Goal: Task Accomplishment & Management: Manage account settings

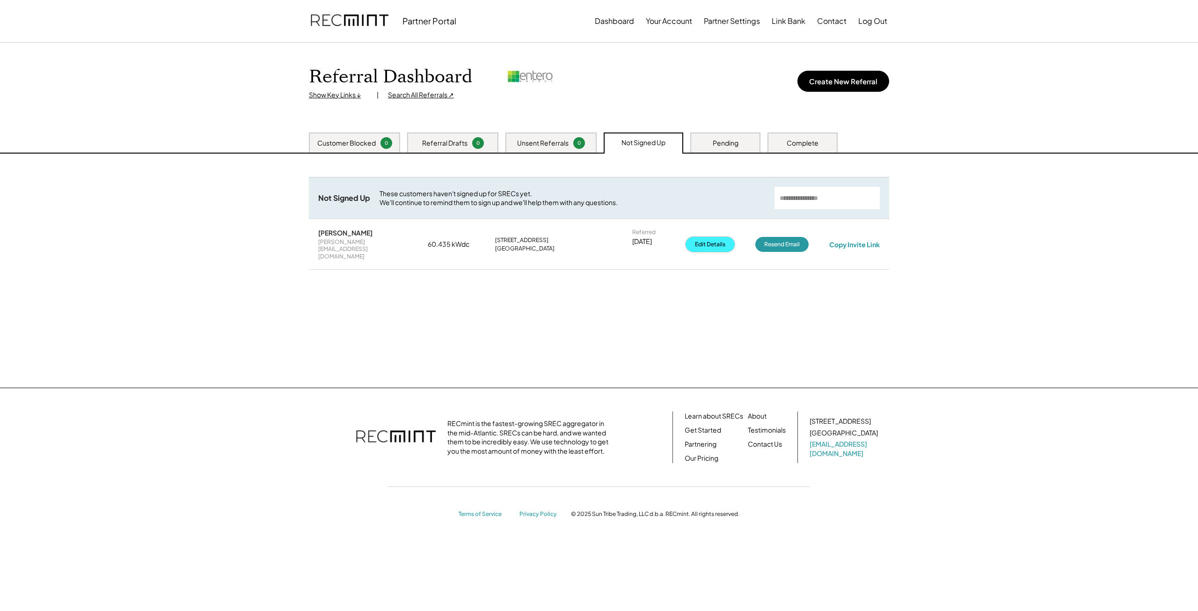
click at [702, 239] on button "Edit Details" at bounding box center [710, 244] width 49 height 15
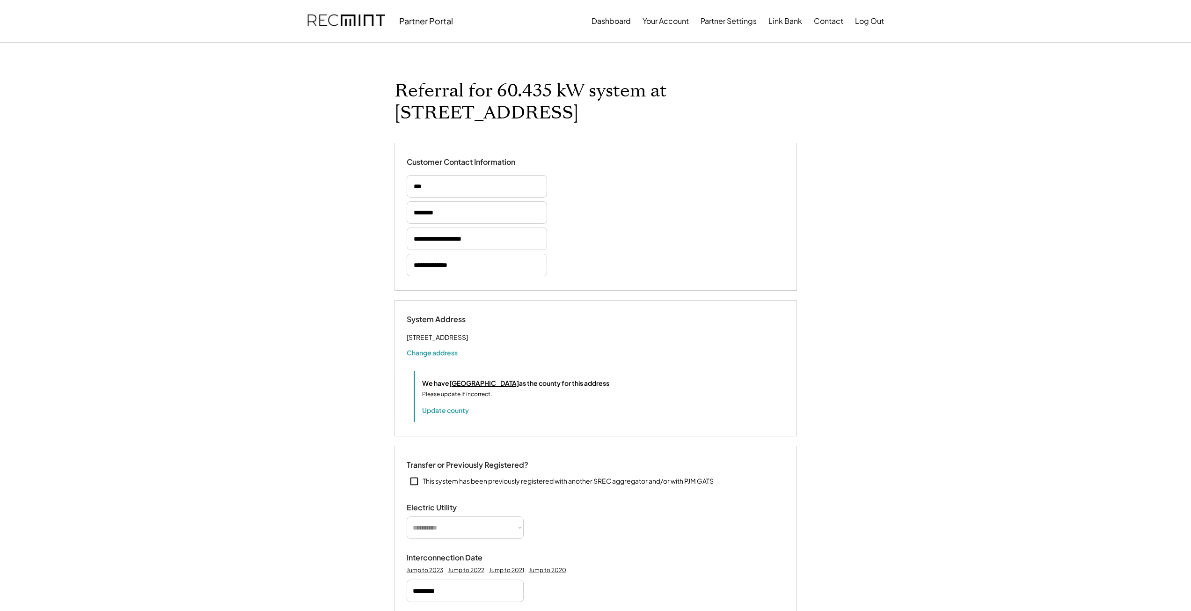
select select "*******"
select select "**********"
drag, startPoint x: 497, startPoint y: 239, endPoint x: 363, endPoint y: 251, distance: 134.4
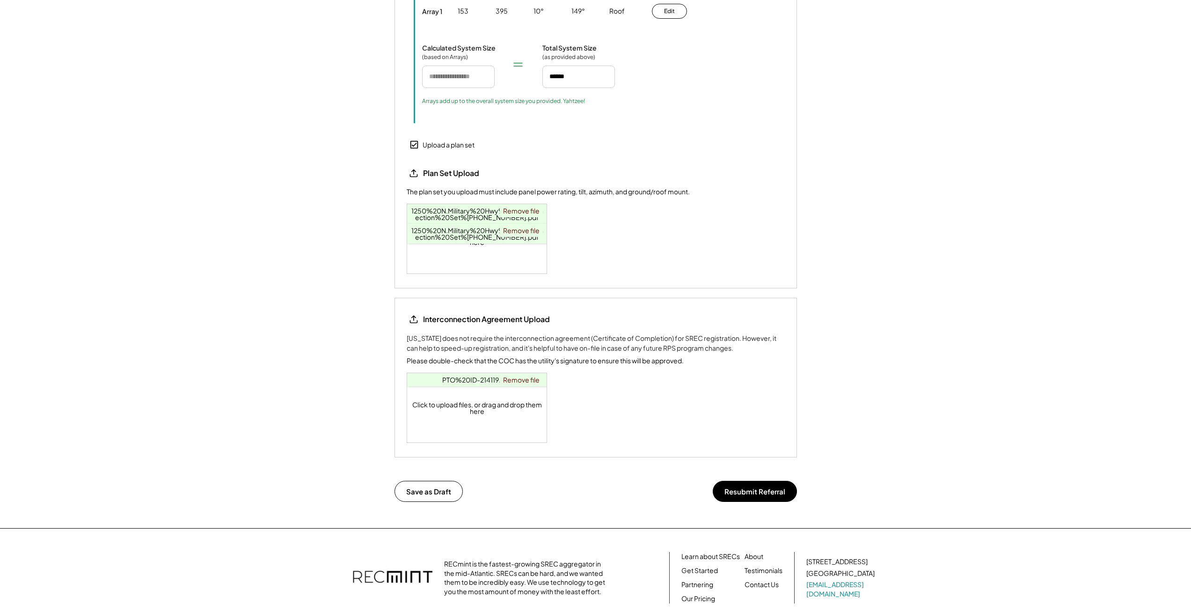
scroll to position [1099, 0]
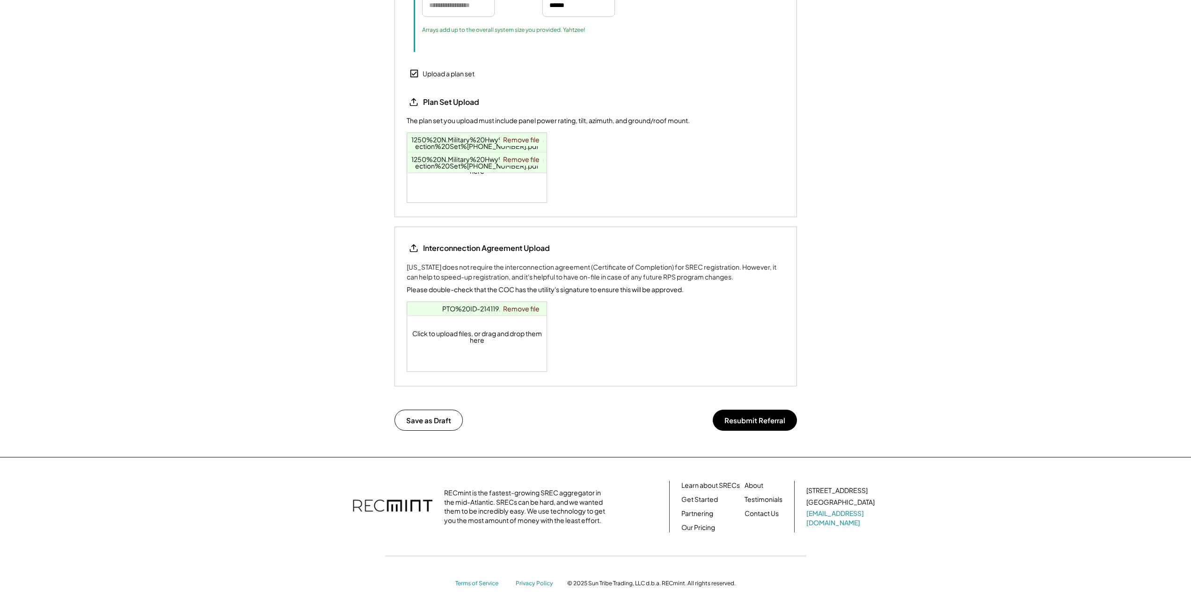
click at [739, 418] on button "Resubmit Referral" at bounding box center [755, 419] width 84 height 21
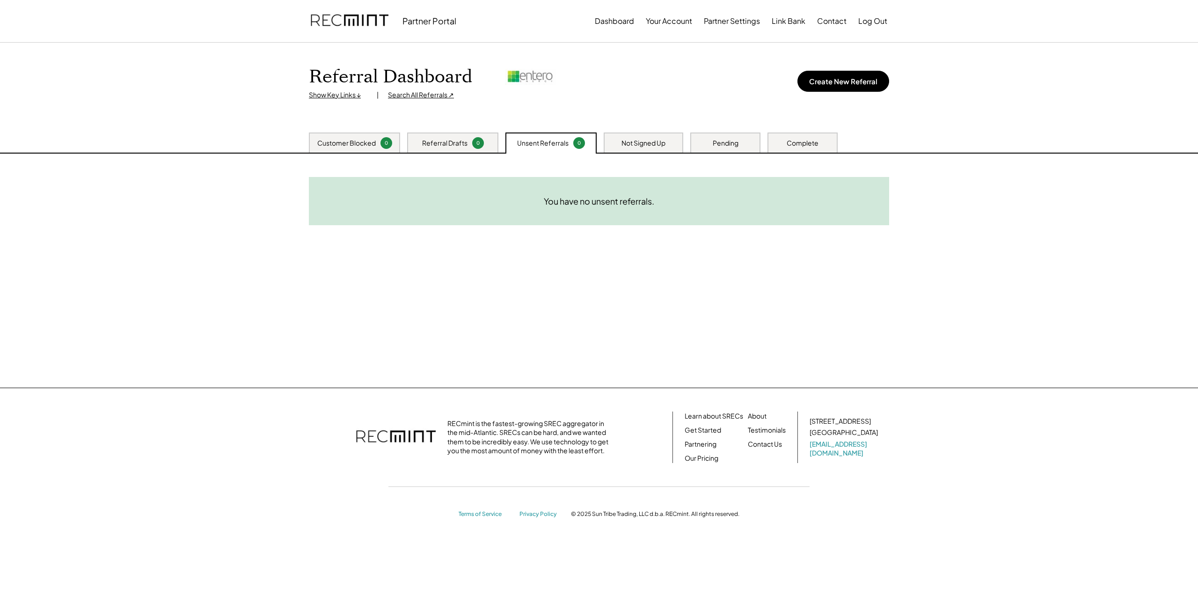
click at [718, 140] on div "Pending" at bounding box center [726, 143] width 26 height 9
click at [661, 145] on div "Not Signed Up" at bounding box center [643, 143] width 44 height 9
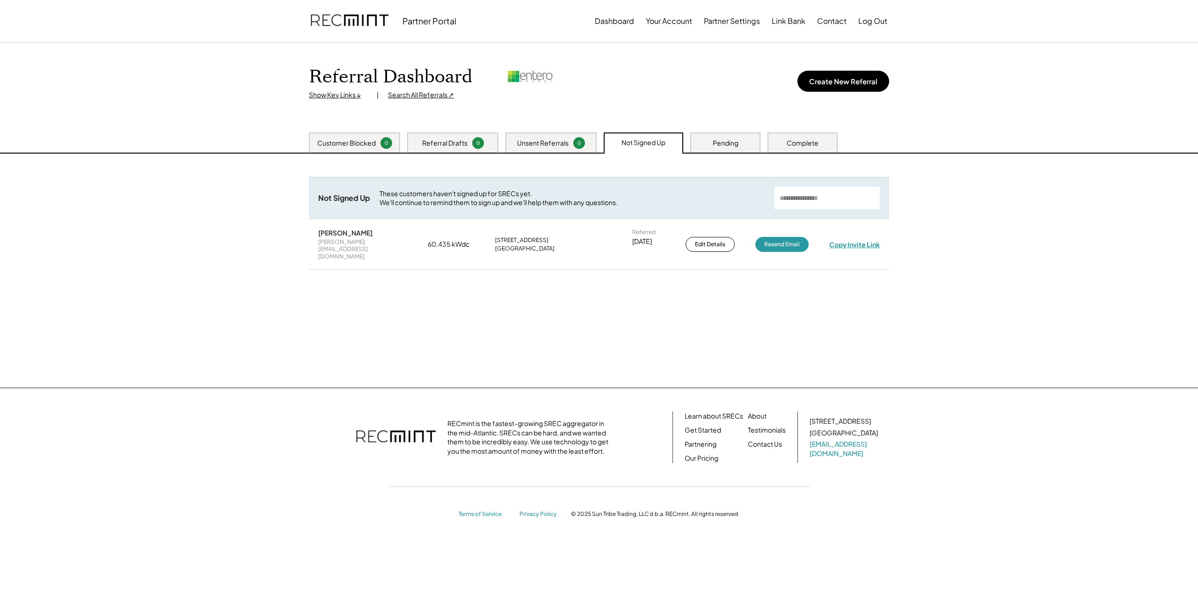
click at [846, 240] on div "Copy Invite Link" at bounding box center [854, 244] width 51 height 8
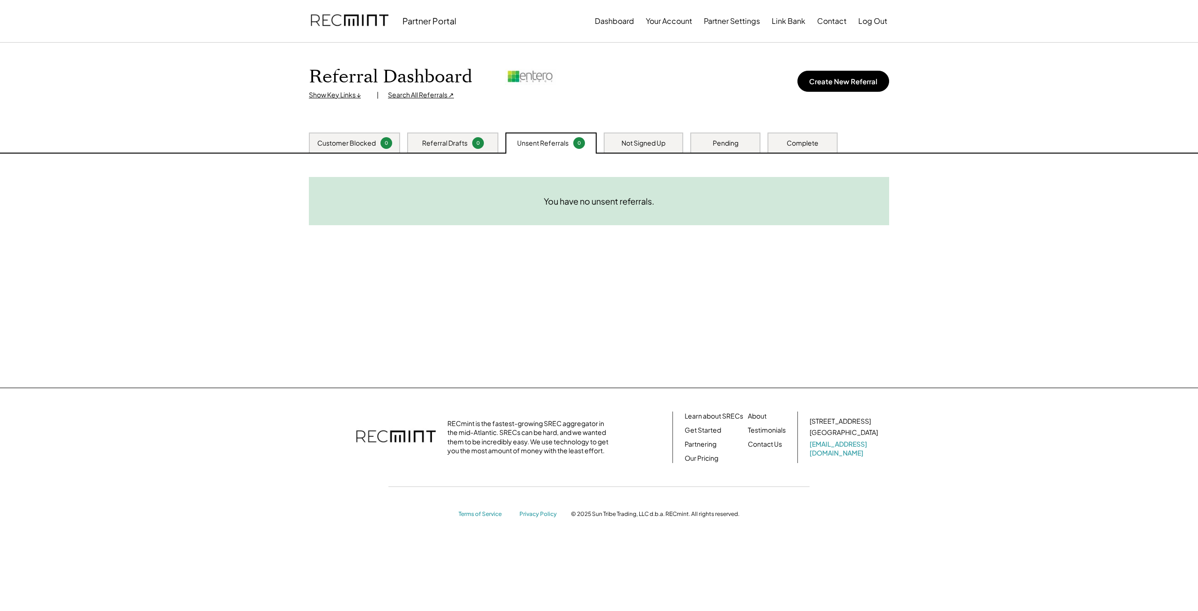
click at [733, 138] on div "Pending" at bounding box center [725, 142] width 70 height 20
click at [790, 147] on div "Complete" at bounding box center [803, 143] width 32 height 9
click at [545, 145] on div "Unsent Referrals" at bounding box center [542, 143] width 51 height 9
click at [442, 146] on div "Referral Drafts" at bounding box center [444, 143] width 45 height 9
click at [353, 145] on div "Customer Blocked" at bounding box center [346, 143] width 58 height 9
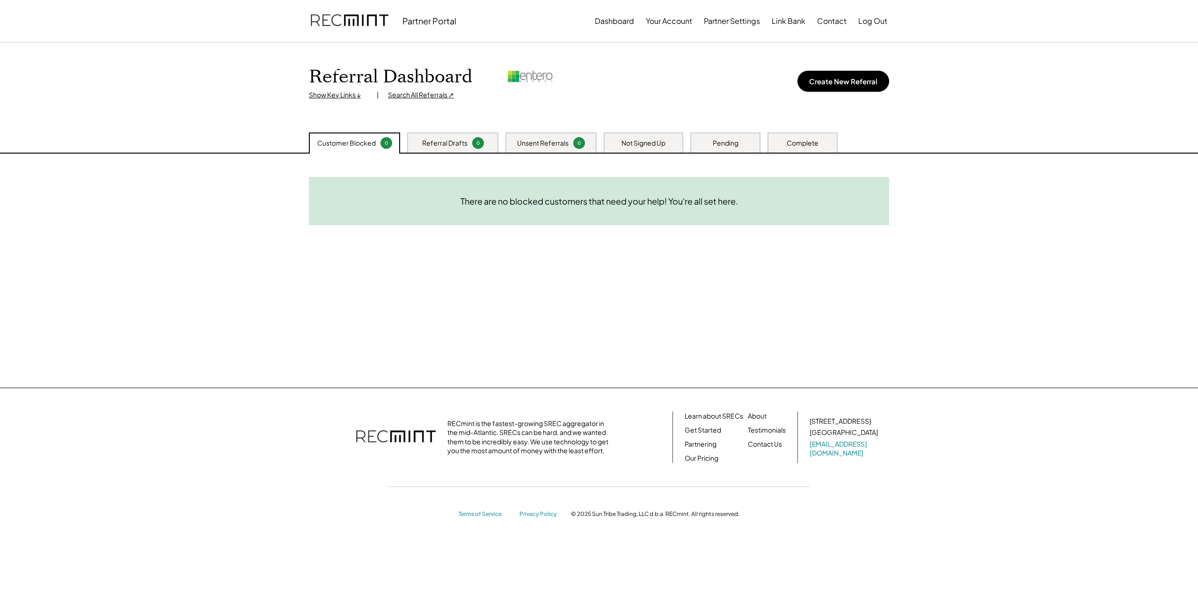
click at [642, 147] on div "Not Signed Up" at bounding box center [643, 143] width 44 height 9
